Goal: Entertainment & Leisure: Consume media (video, audio)

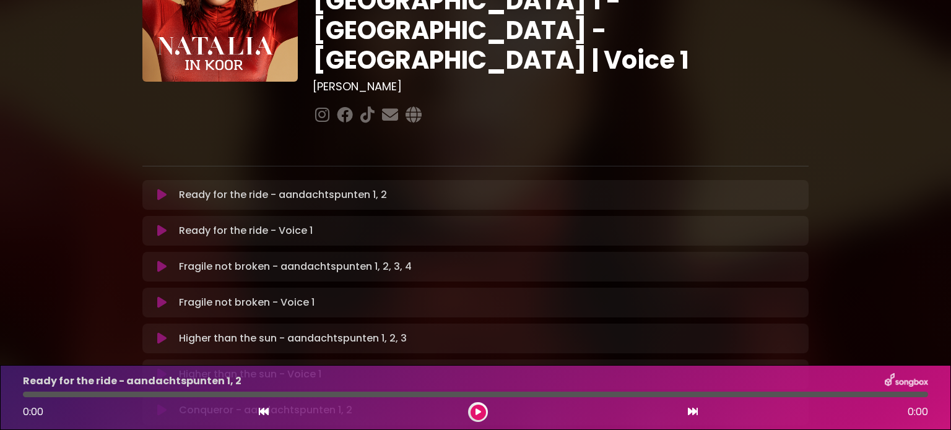
scroll to position [150, 0]
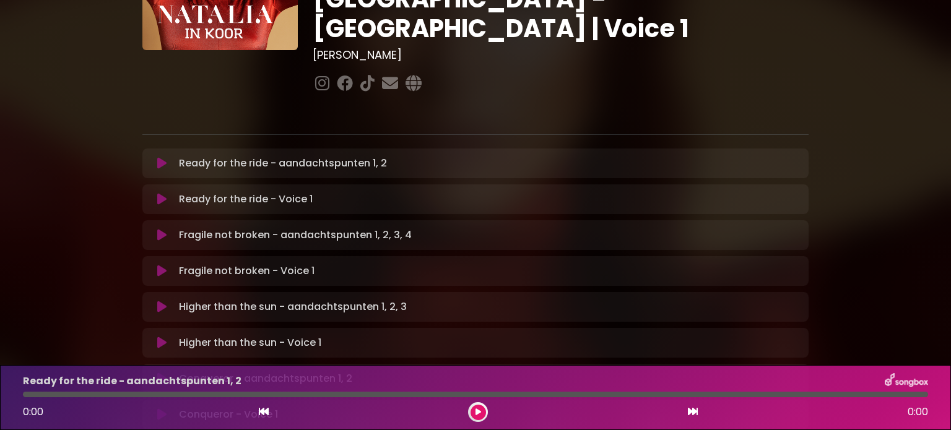
click at [158, 156] on div "Ready for the ride - aandachtspunten 1, 2 Loading Track..." at bounding box center [475, 163] width 651 height 15
click at [159, 157] on icon at bounding box center [161, 163] width 9 height 12
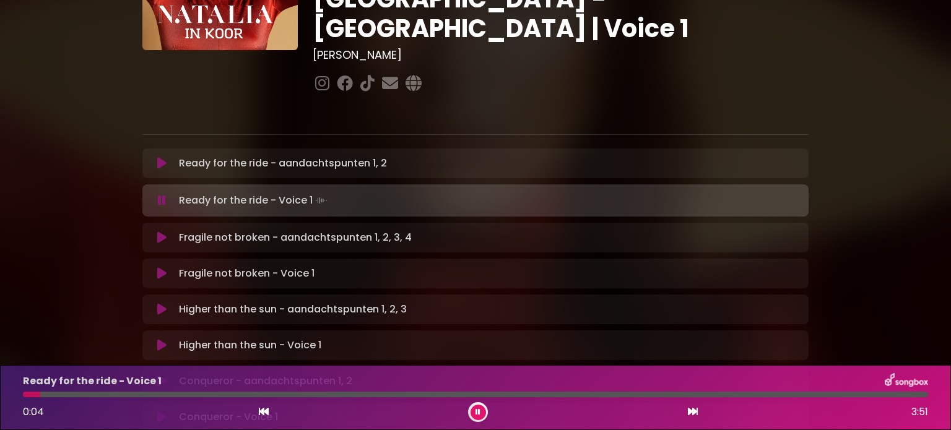
click at [161, 194] on icon at bounding box center [162, 200] width 8 height 12
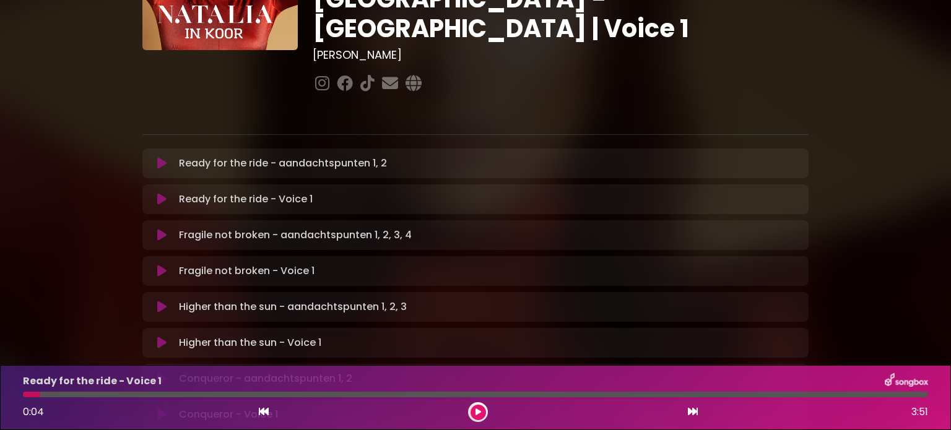
drag, startPoint x: 40, startPoint y: 392, endPoint x: 0, endPoint y: 398, distance: 40.7
click at [0, 398] on div "Ready for the ride - Voice 1 0:04 3:51" at bounding box center [475, 397] width 951 height 65
click at [156, 157] on button at bounding box center [162, 163] width 24 height 12
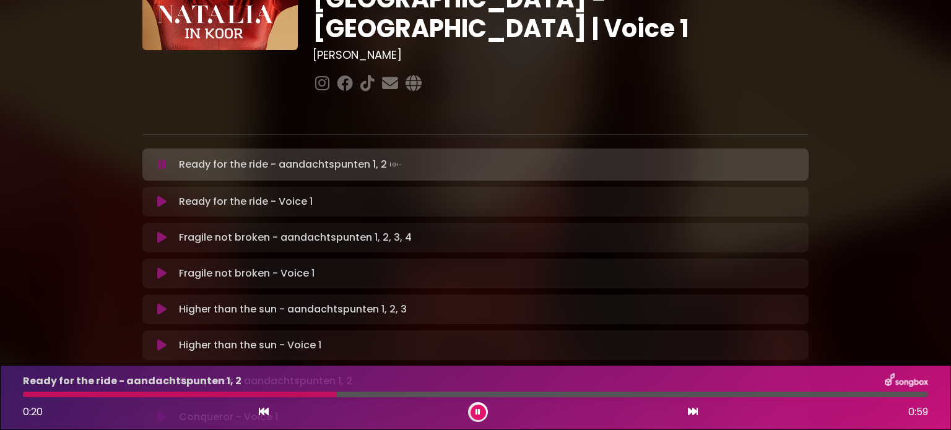
click at [161, 159] on icon at bounding box center [162, 165] width 8 height 12
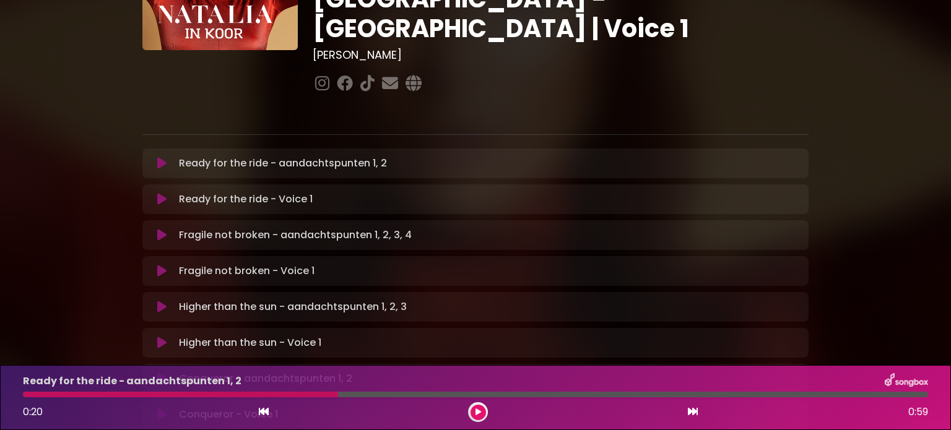
click at [163, 229] on icon at bounding box center [161, 235] width 9 height 12
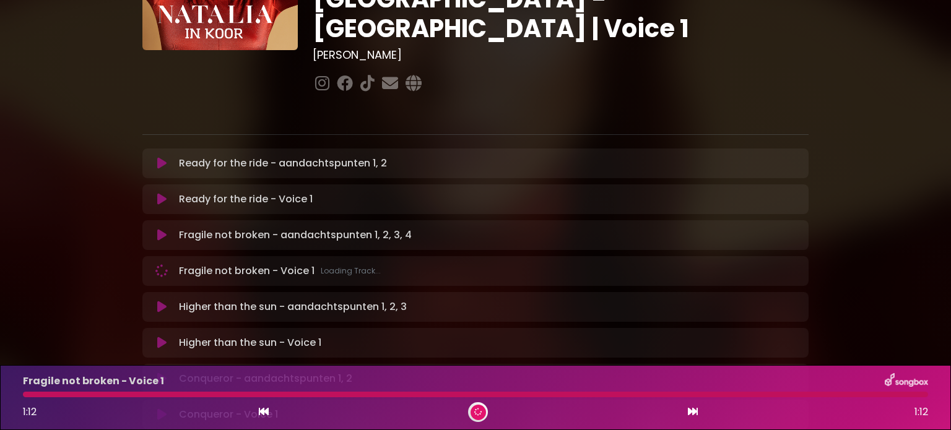
click at [157, 301] on icon at bounding box center [161, 307] width 9 height 12
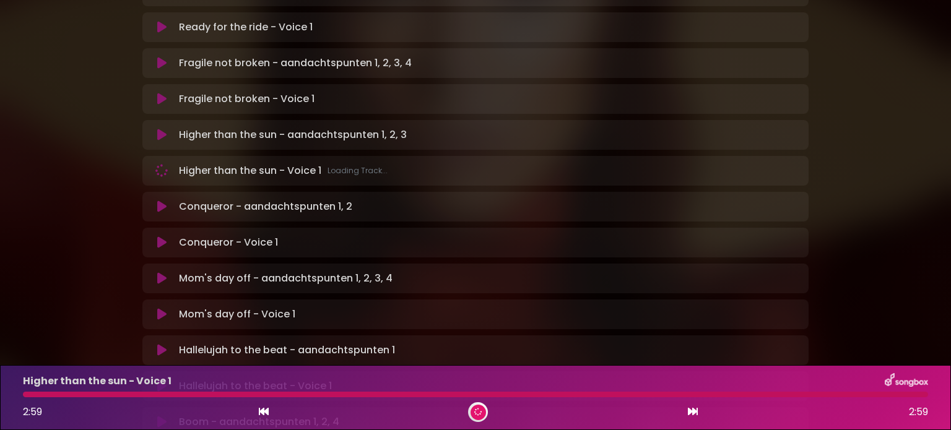
scroll to position [321, 0]
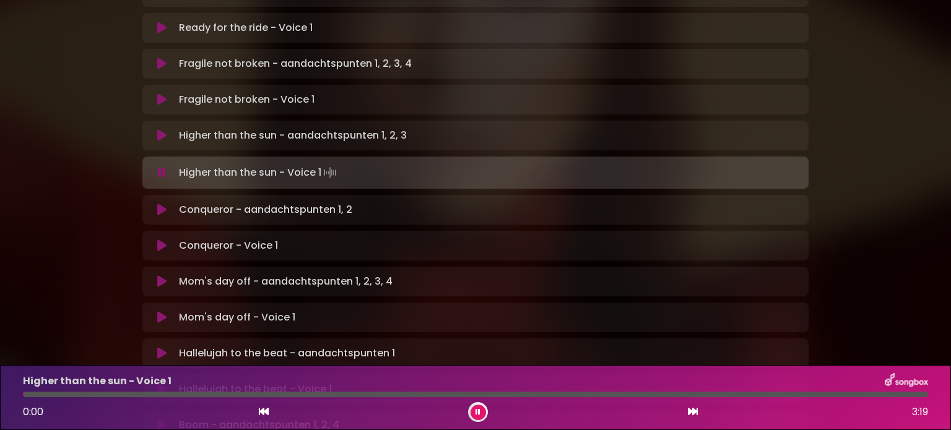
click at [159, 204] on icon at bounding box center [161, 210] width 9 height 12
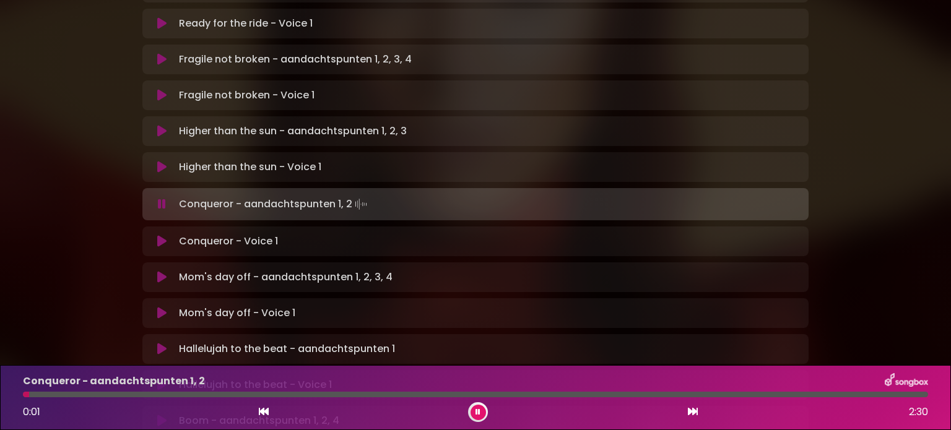
scroll to position [326, 0]
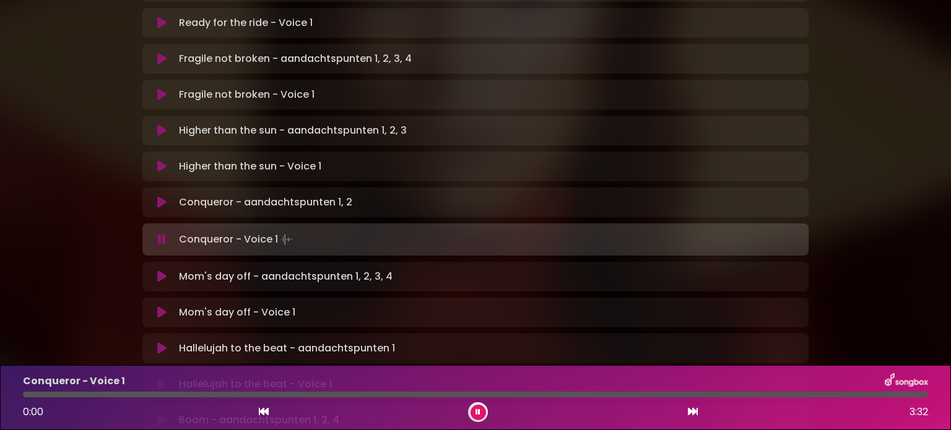
click at [161, 271] on icon at bounding box center [161, 277] width 9 height 12
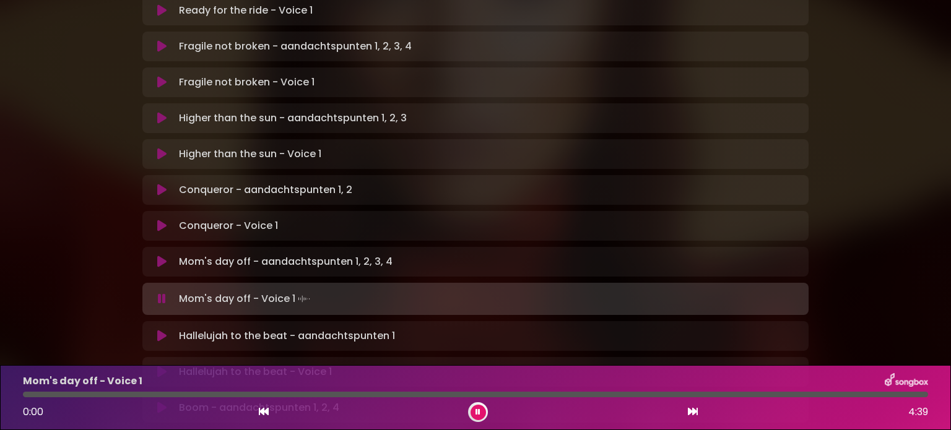
scroll to position [822, 0]
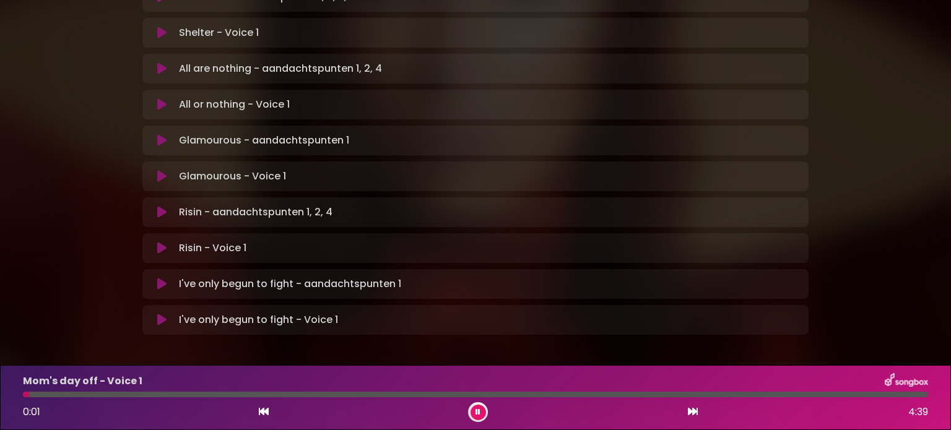
click at [474, 408] on button at bounding box center [478, 412] width 15 height 15
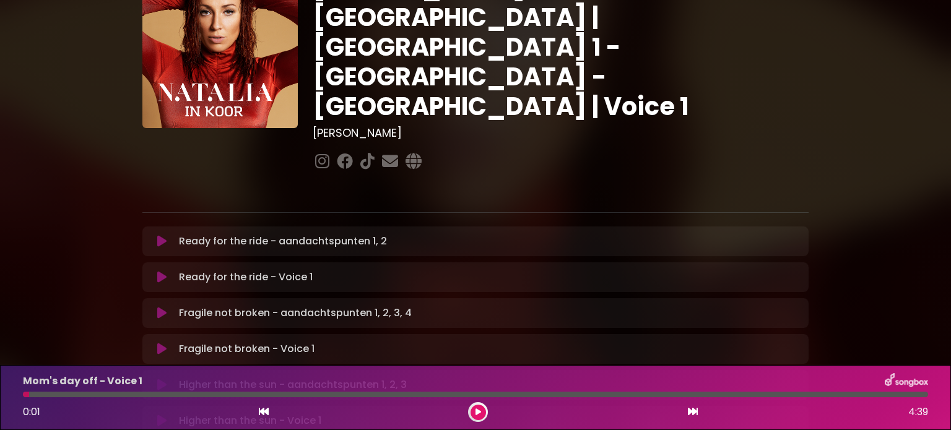
scroll to position [0, 0]
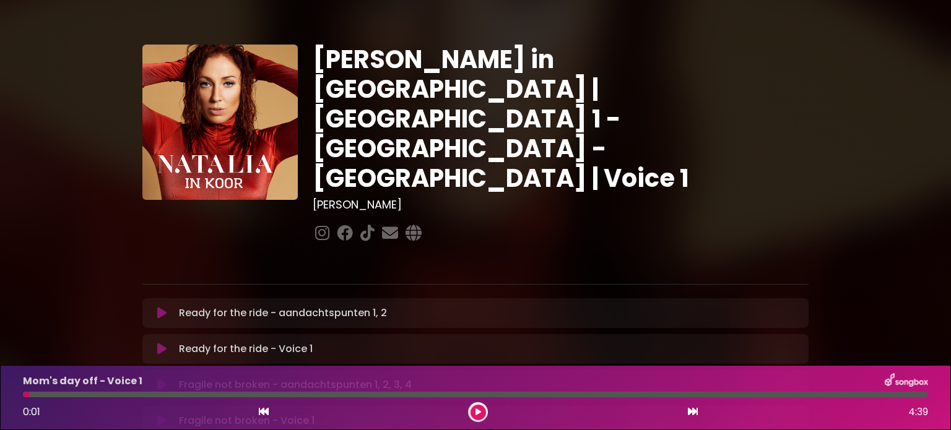
click at [156, 307] on button at bounding box center [162, 313] width 24 height 12
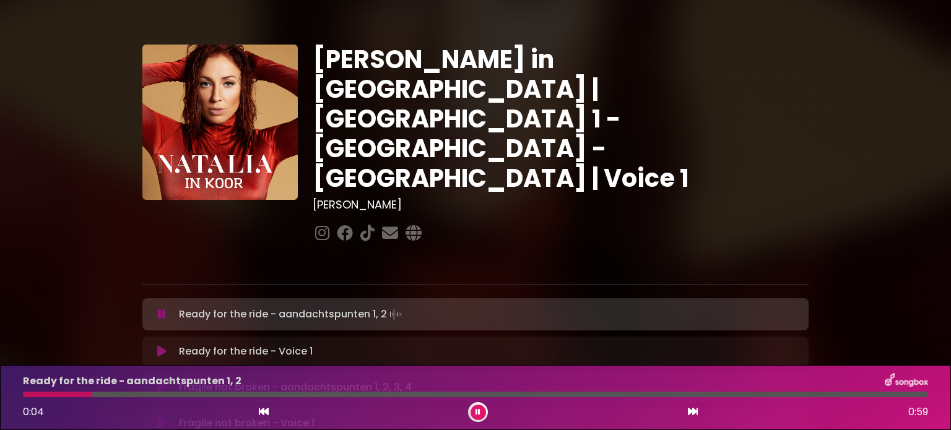
click at [159, 346] on icon at bounding box center [161, 352] width 9 height 12
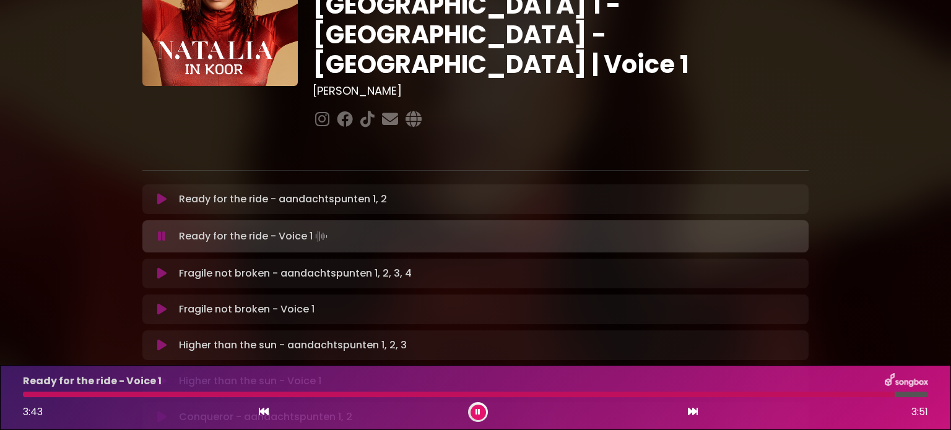
scroll to position [115, 0]
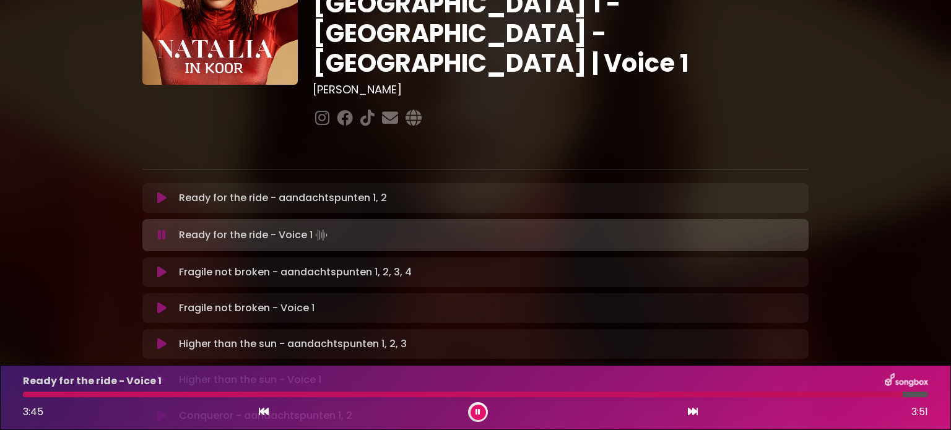
click at [158, 302] on icon at bounding box center [161, 309] width 11 height 14
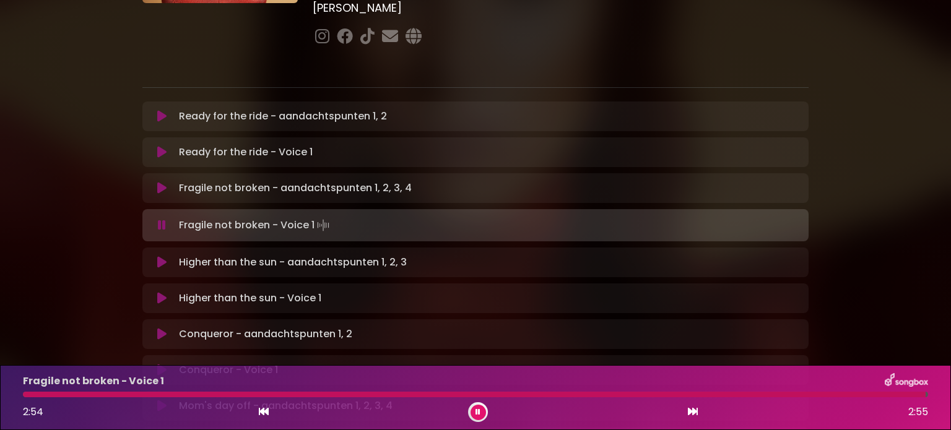
scroll to position [228, 0]
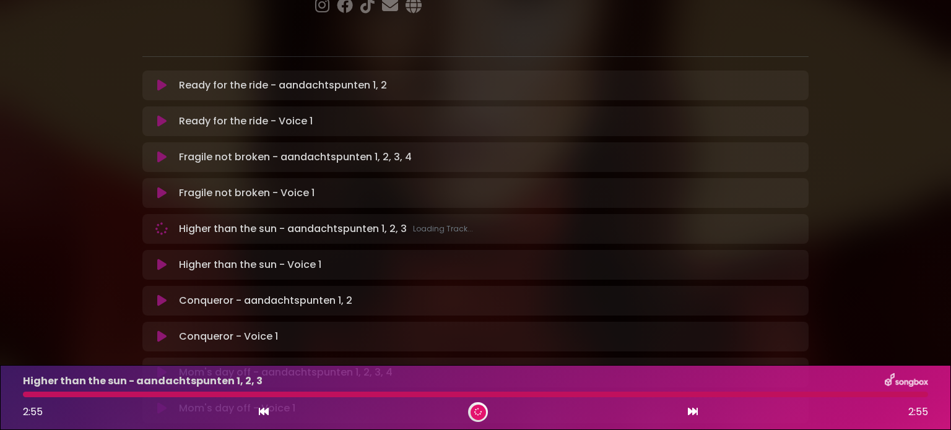
click at [159, 259] on icon at bounding box center [162, 265] width 11 height 13
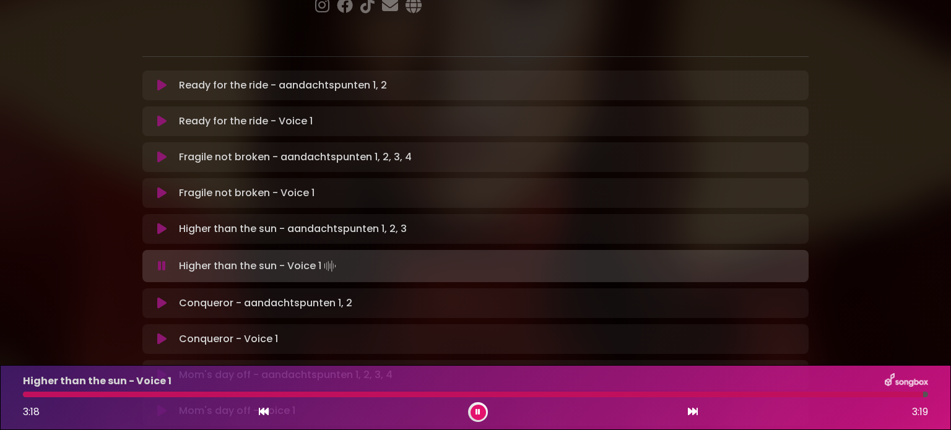
click at [160, 333] on icon at bounding box center [162, 339] width 10 height 13
